Goal: Task Accomplishment & Management: Use online tool/utility

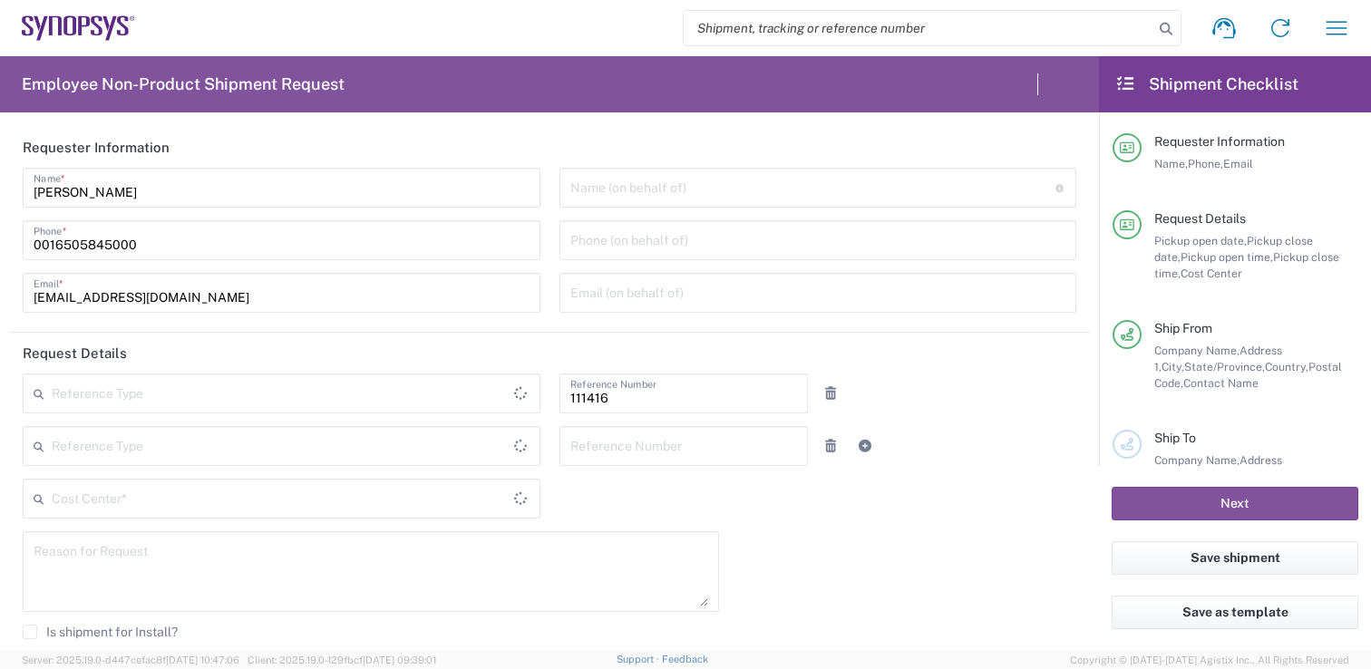
type input "Delivered at Place"
type input "[GEOGRAPHIC_DATA]"
type input "US01, SIG, IT Platform Products 111416"
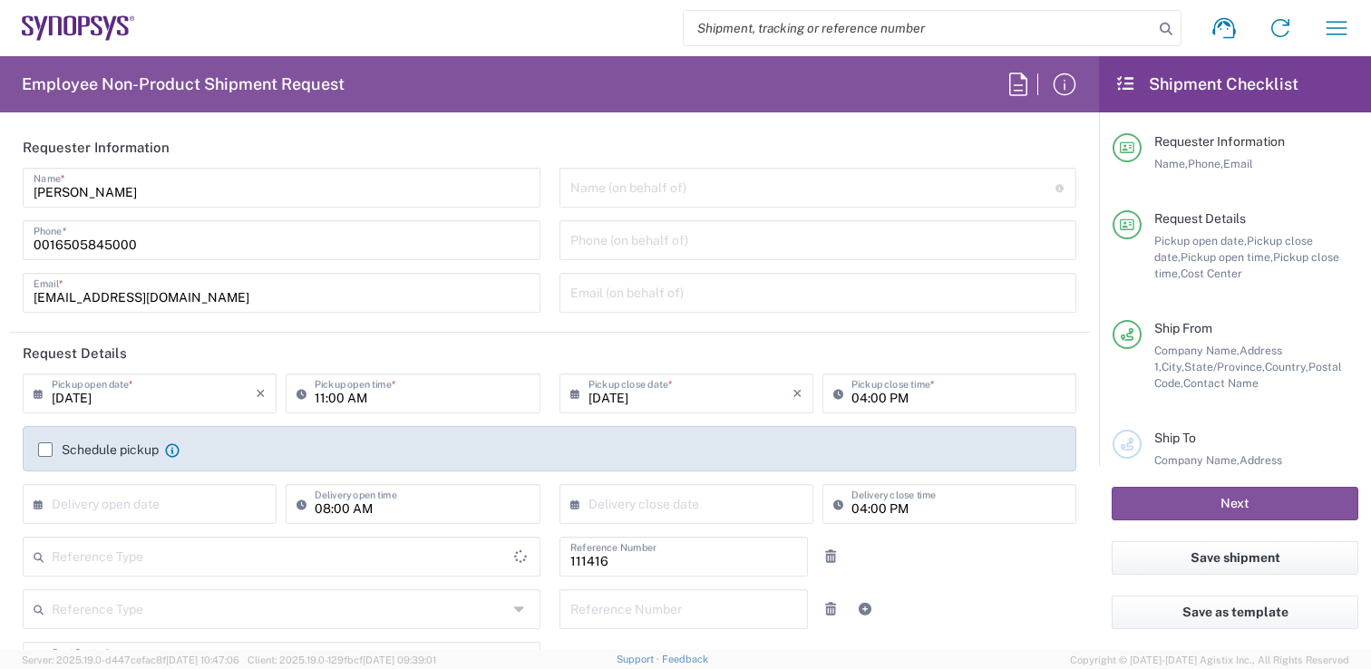
type input "[US_STATE]"
type input "Department"
type input "[GEOGRAPHIC_DATA]"
type input "[GEOGRAPHIC_DATA] US1A"
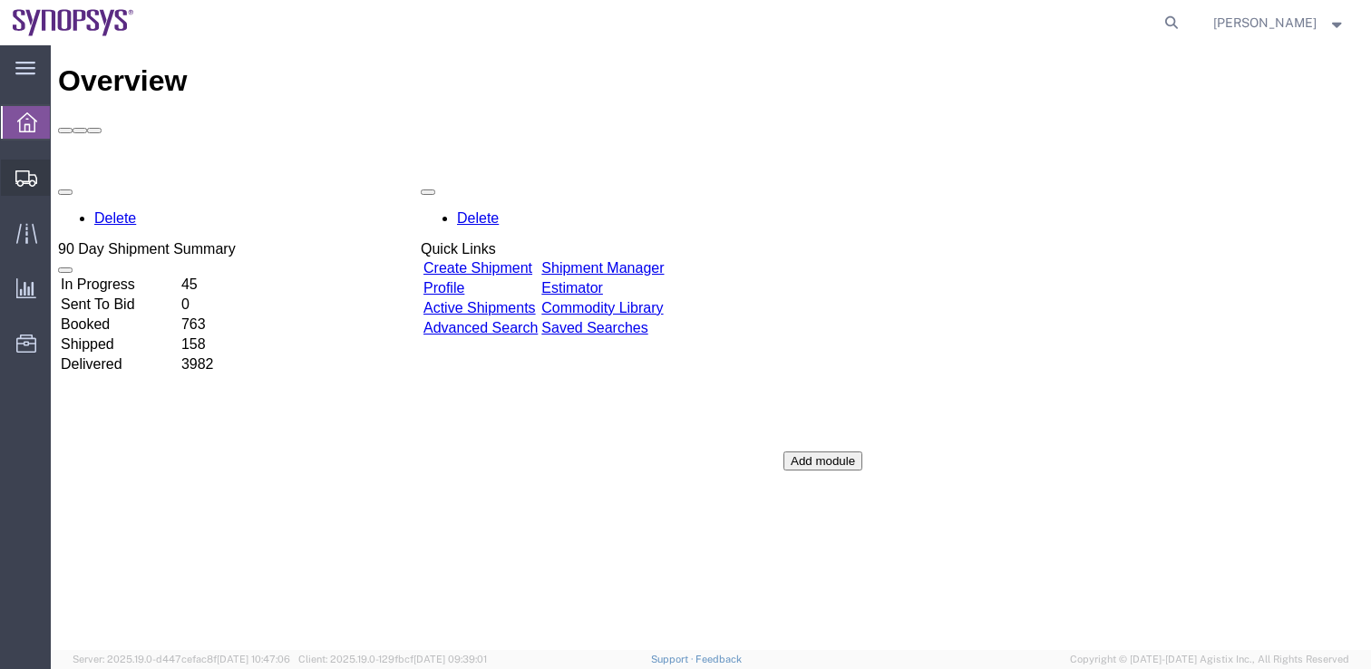
click at [24, 179] on icon at bounding box center [26, 178] width 22 height 16
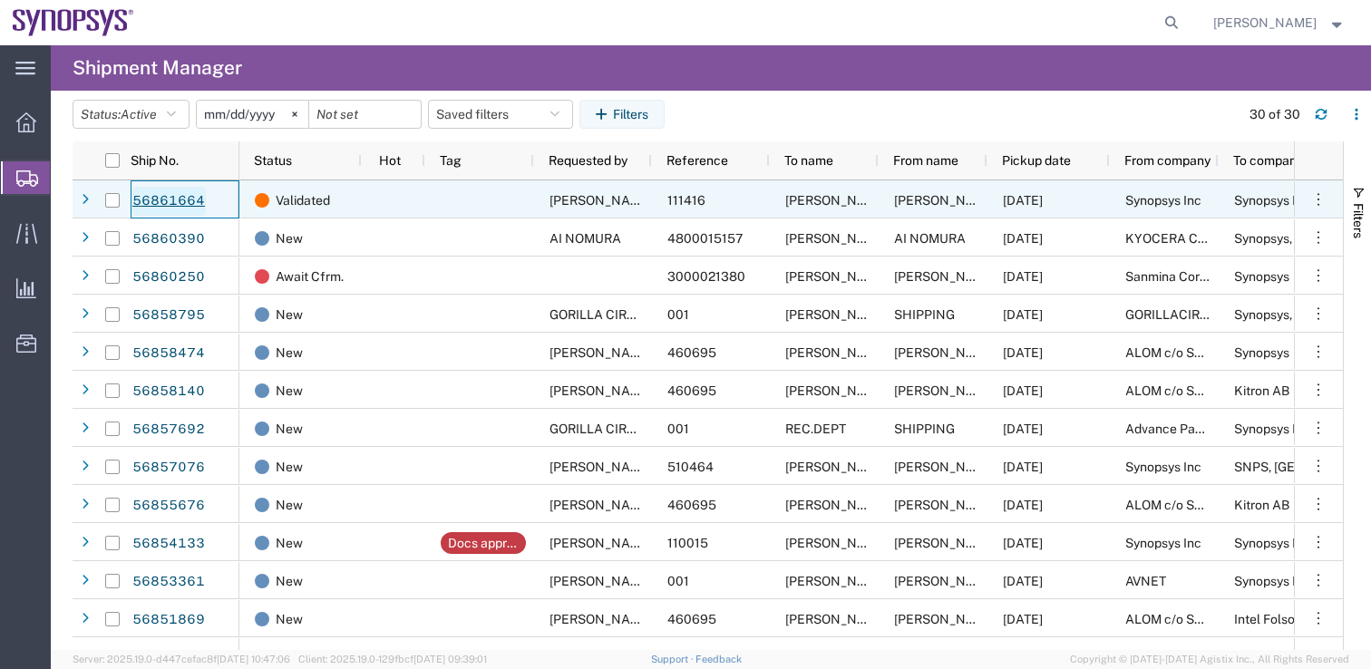
click at [180, 199] on link "56861664" at bounding box center [169, 201] width 74 height 29
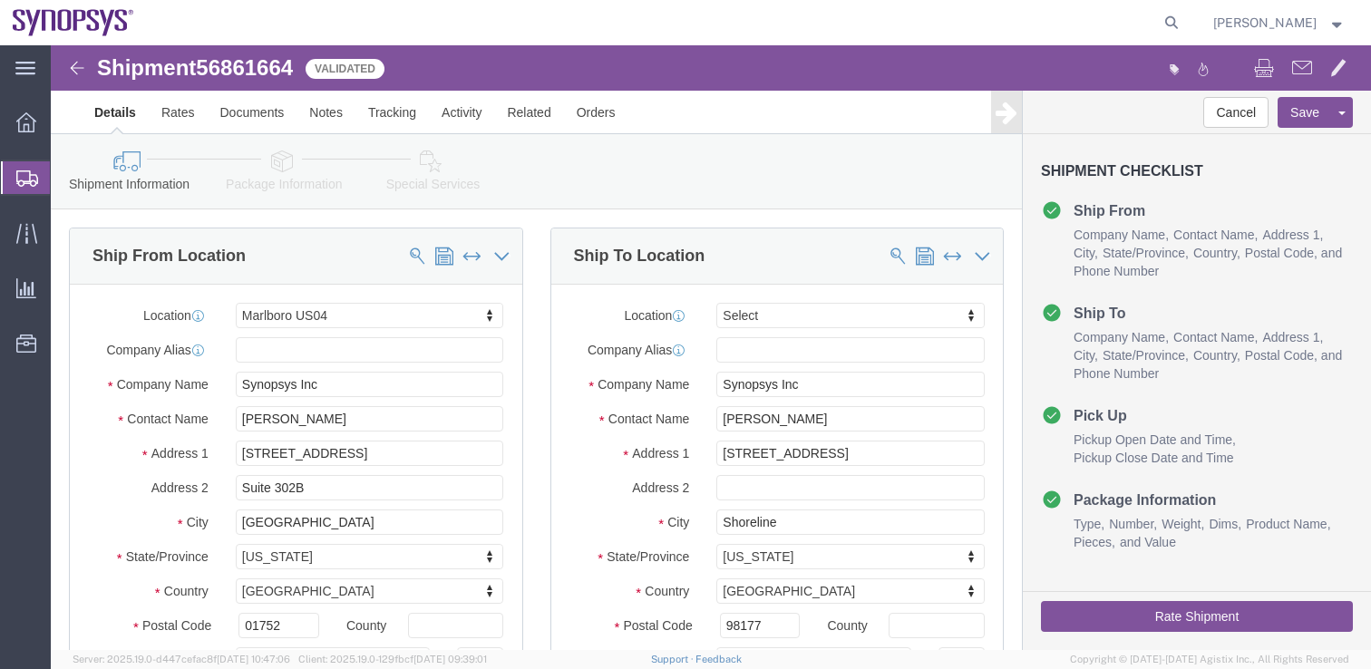
select select "63193"
select select
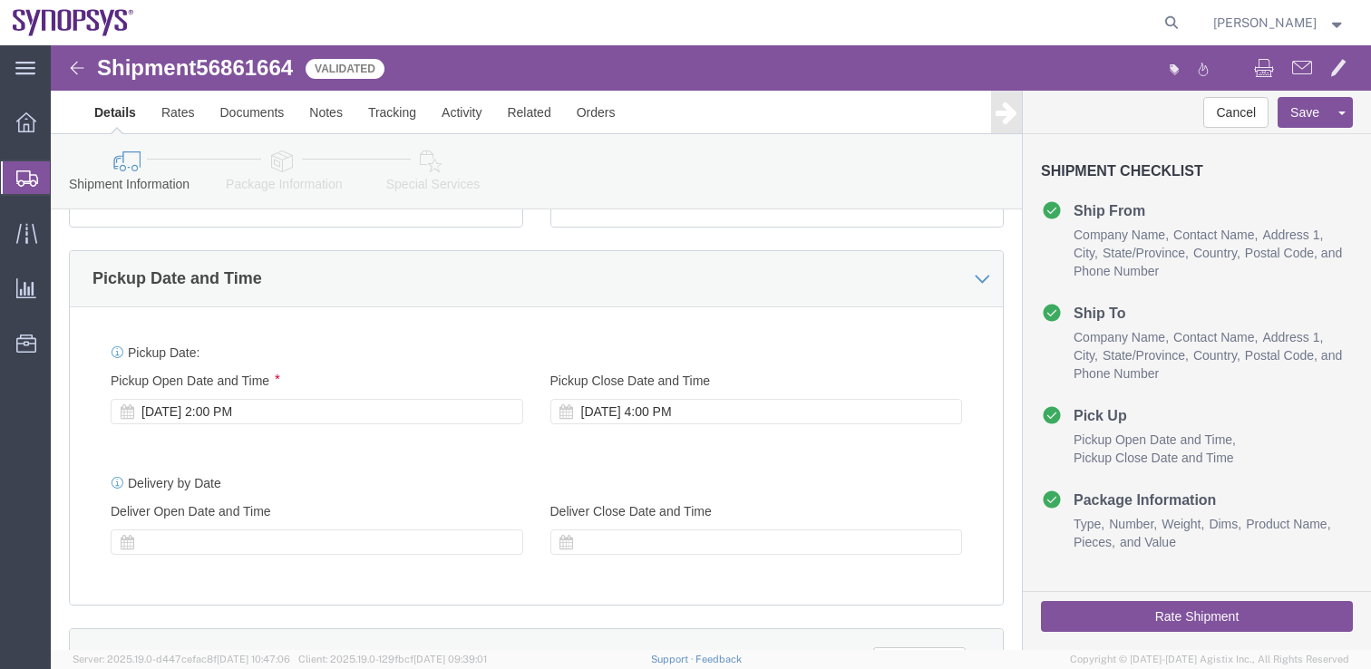
scroll to position [598, 0]
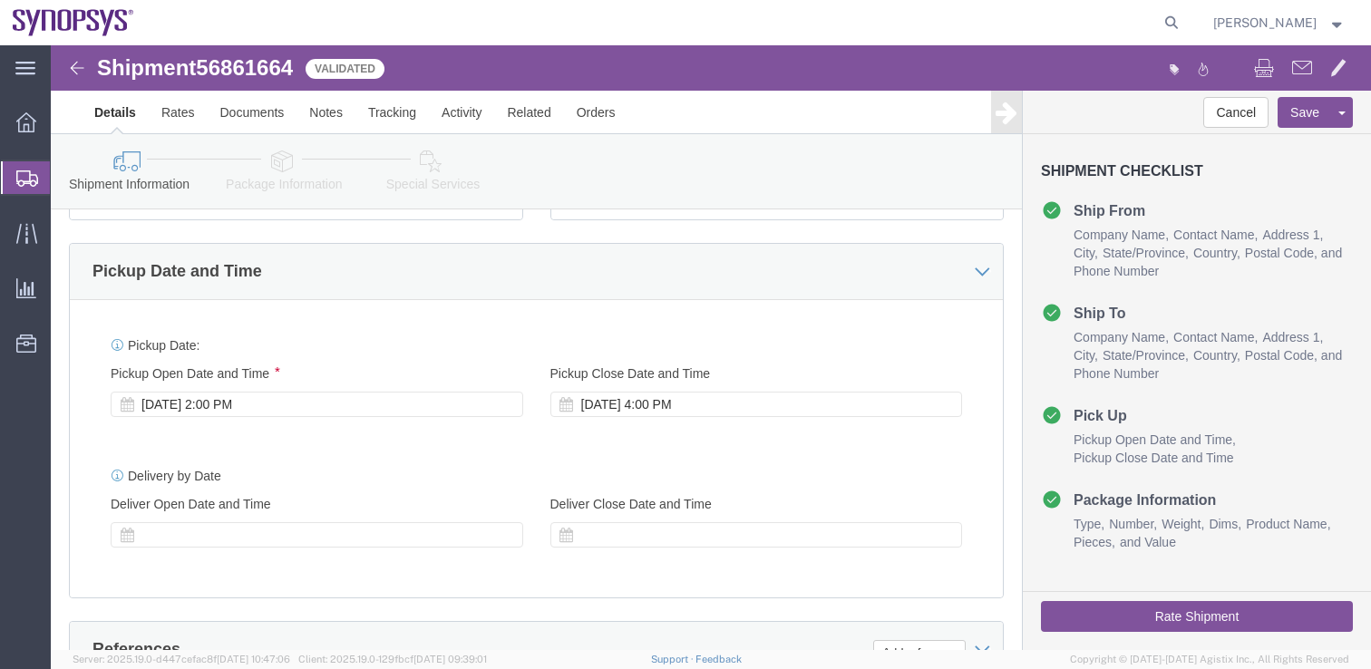
click button "Rate Shipment"
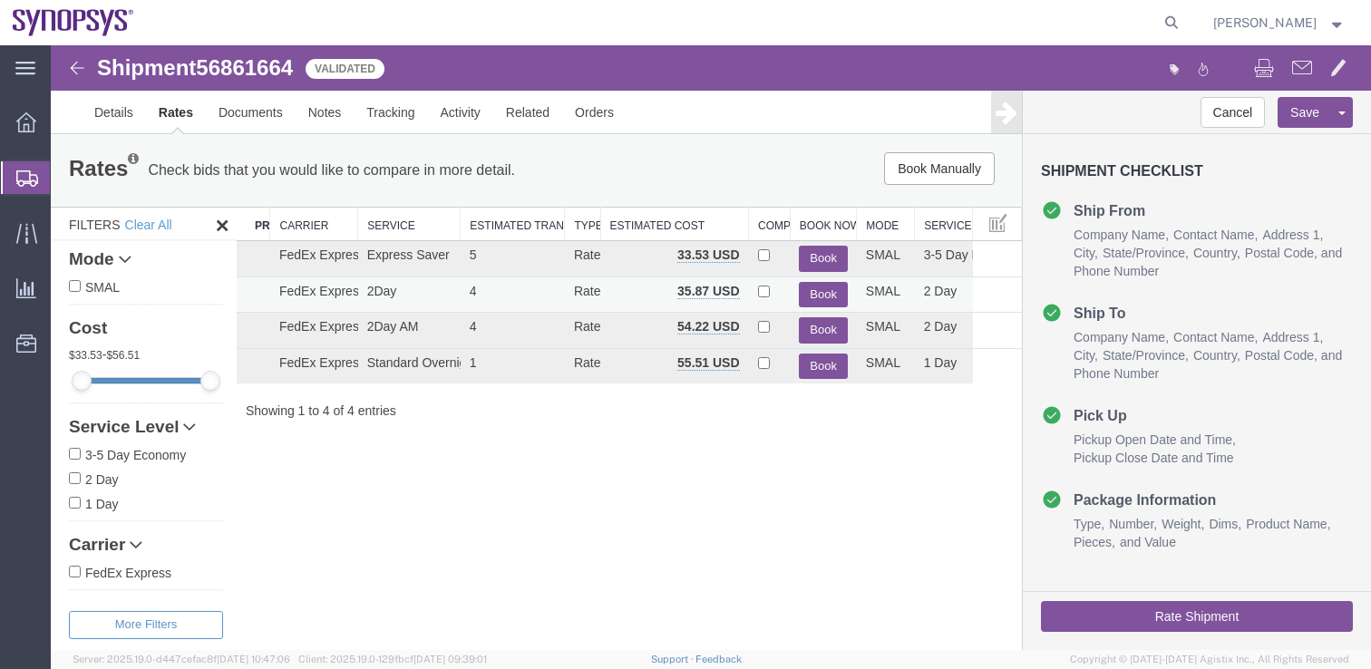
click at [830, 290] on button "Book" at bounding box center [823, 295] width 49 height 26
